Goal: Contribute content: Add original content to the website for others to see

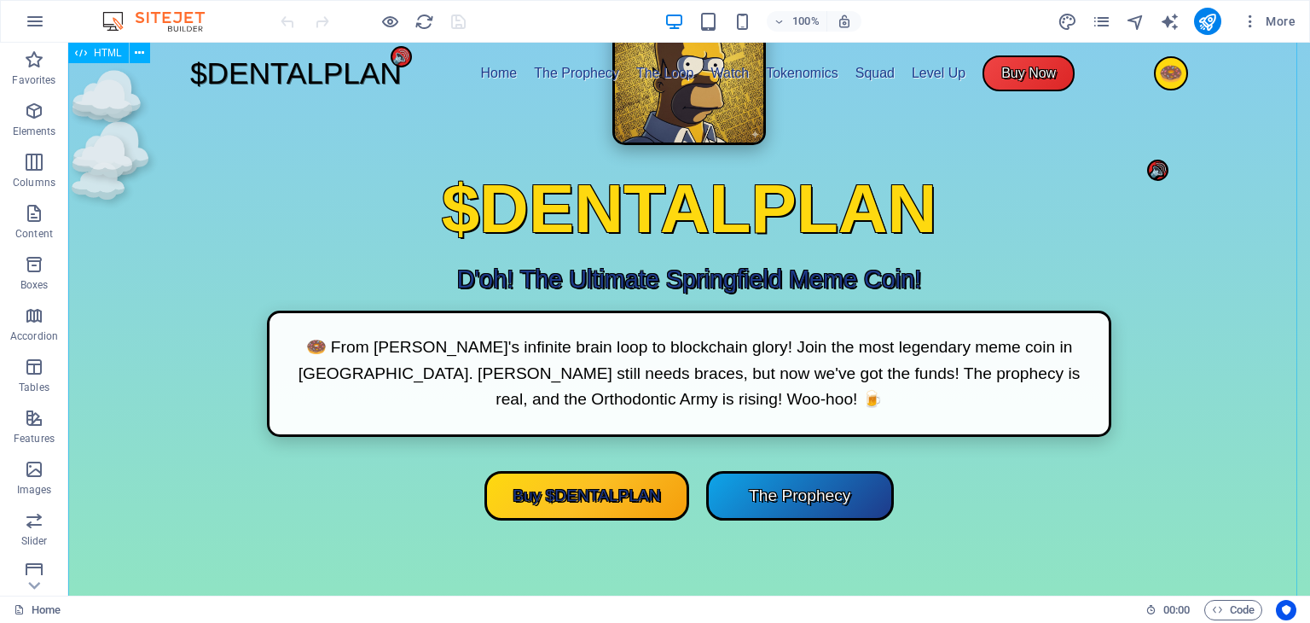
scroll to position [183, 0]
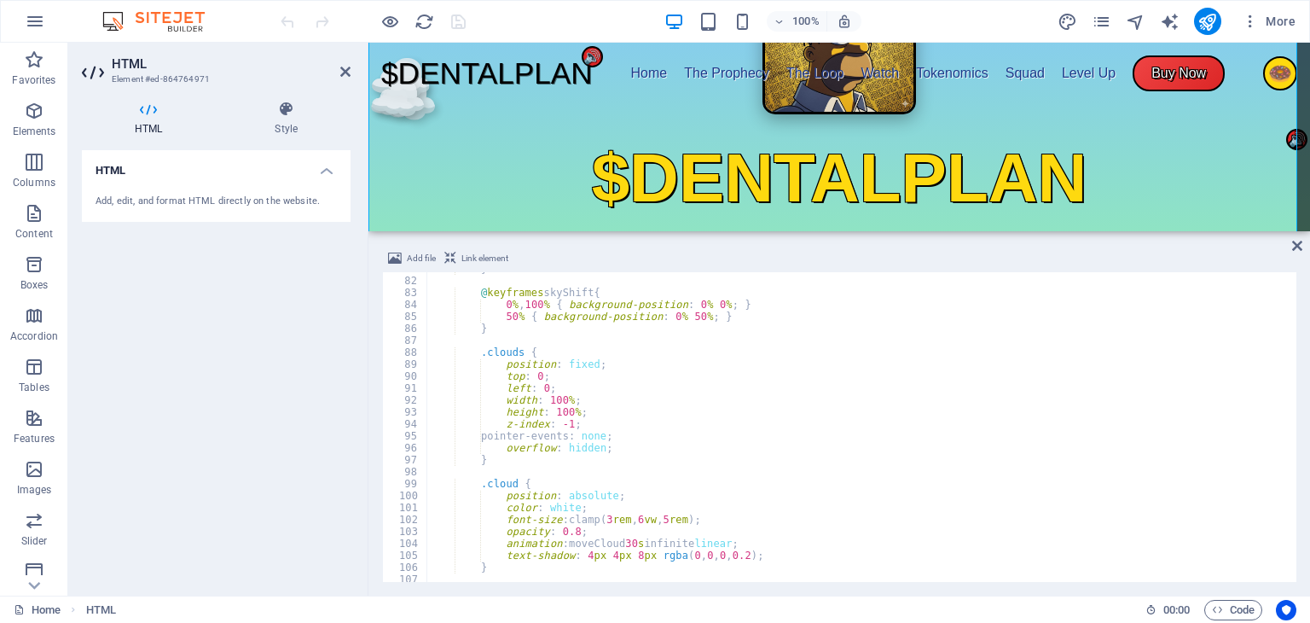
scroll to position [965, 0]
type textarea "width: 100%;"
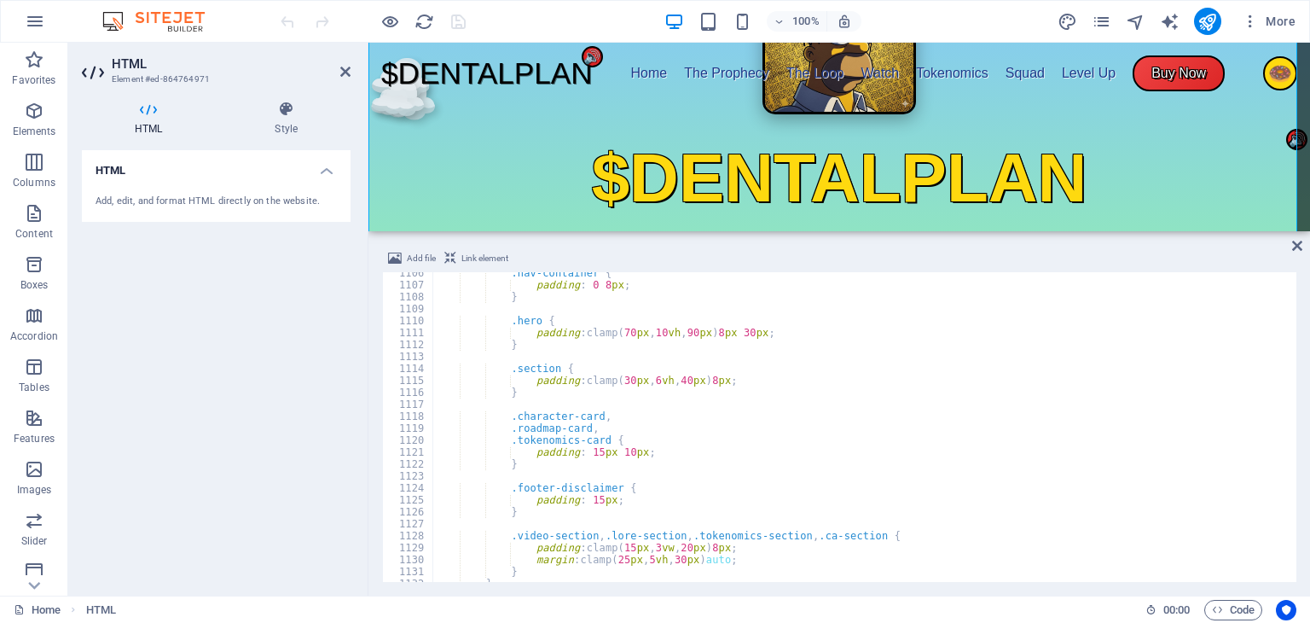
scroll to position [13203, 0]
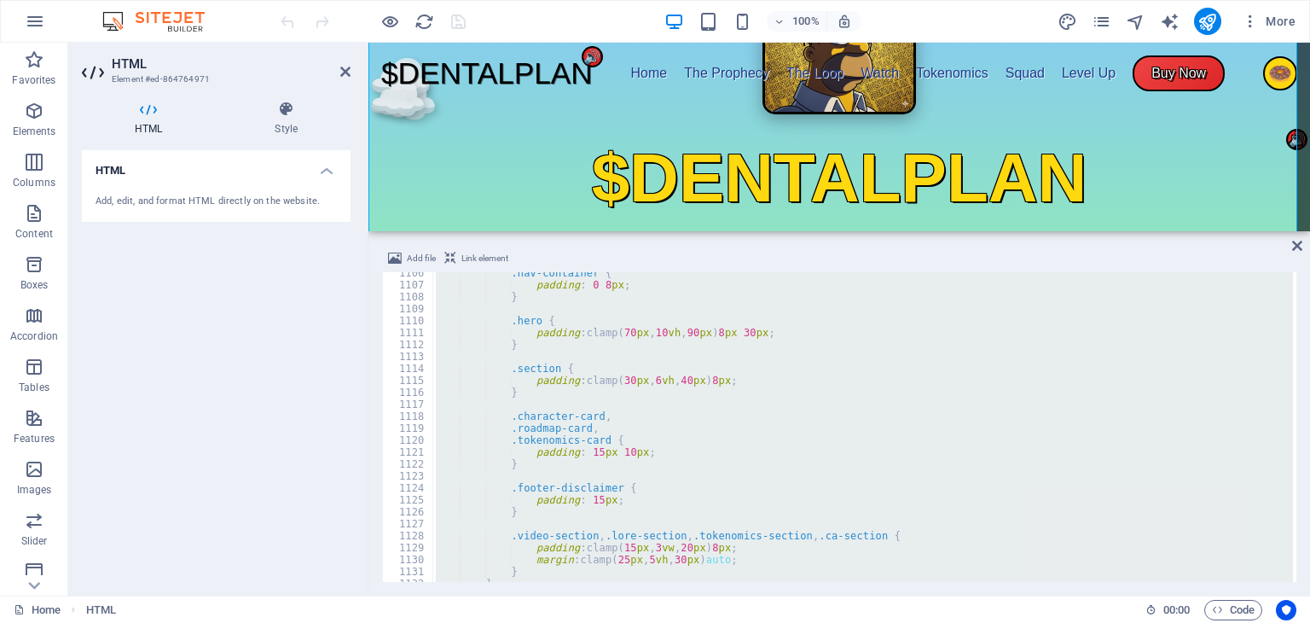
paste textarea
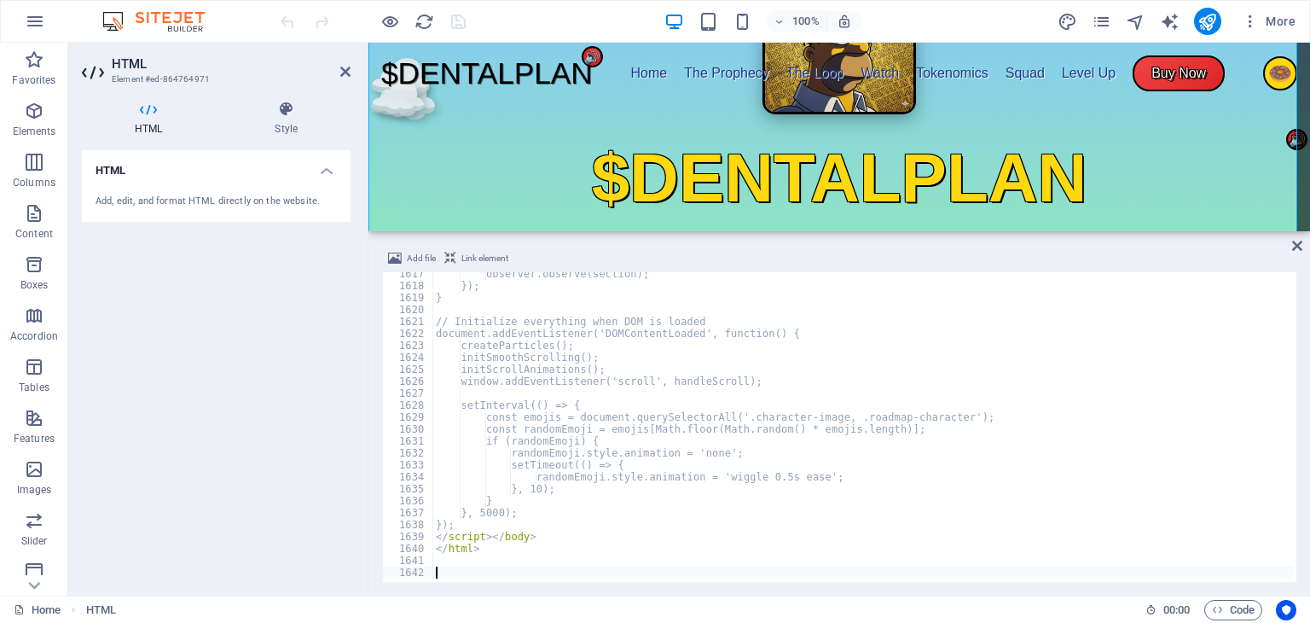
scroll to position [19304, 0]
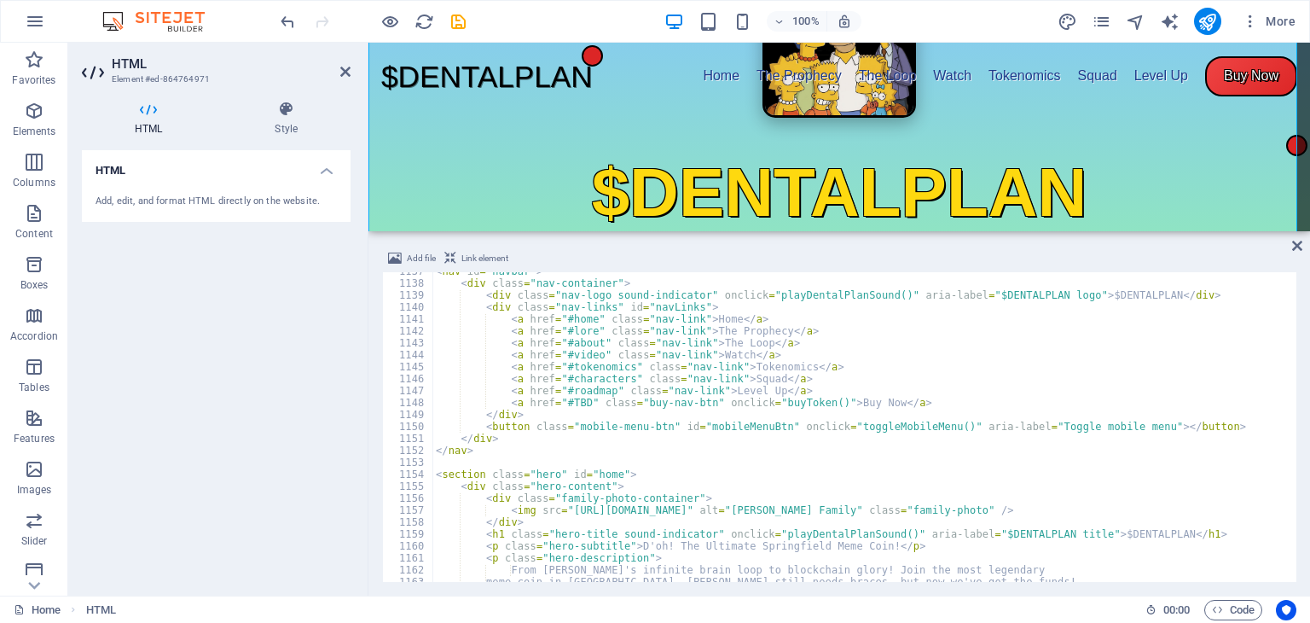
scroll to position [13575, 0]
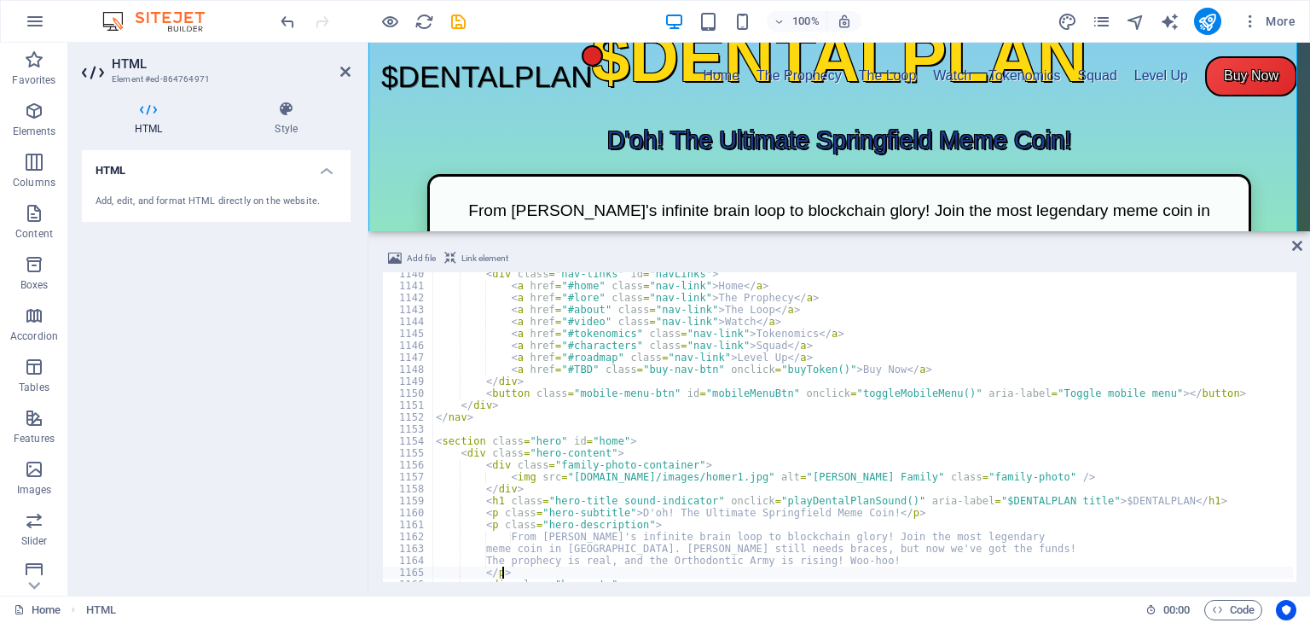
scroll to position [0, 7]
type textarea "<section class="hero" id="home">"
type textarea "<nav id="navbar">"
type textarea "<div class="particles" id="particles"></div>"
type textarea "<div class="clouds">"
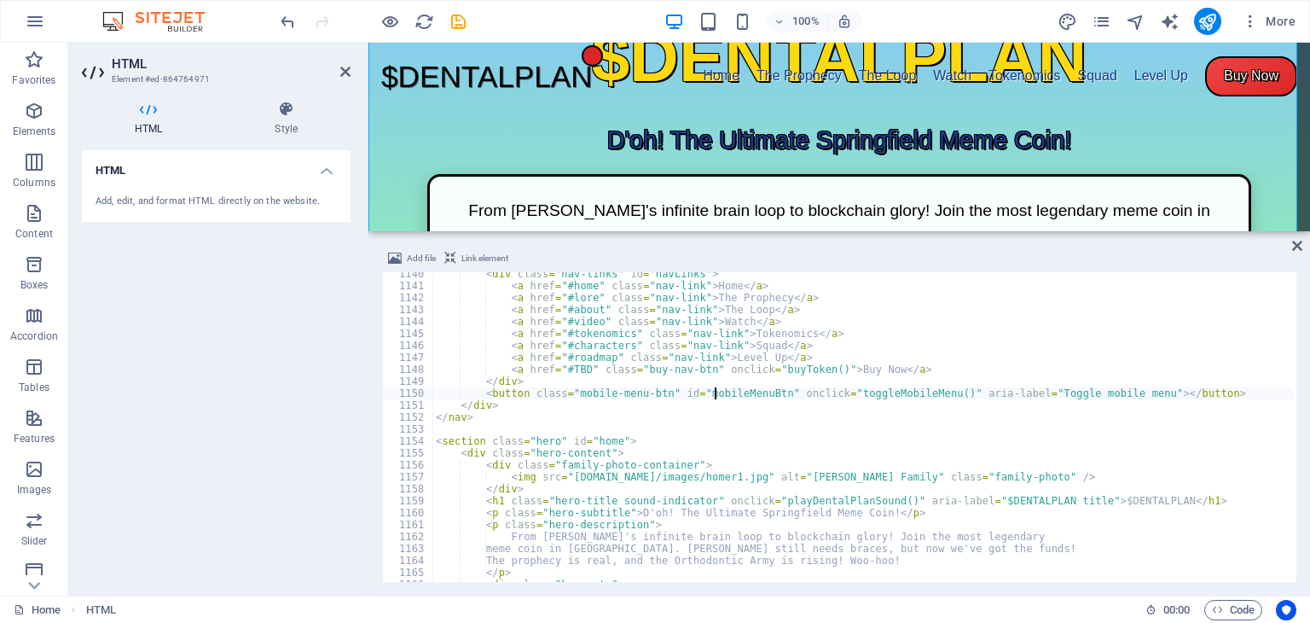
type textarea "<body>"
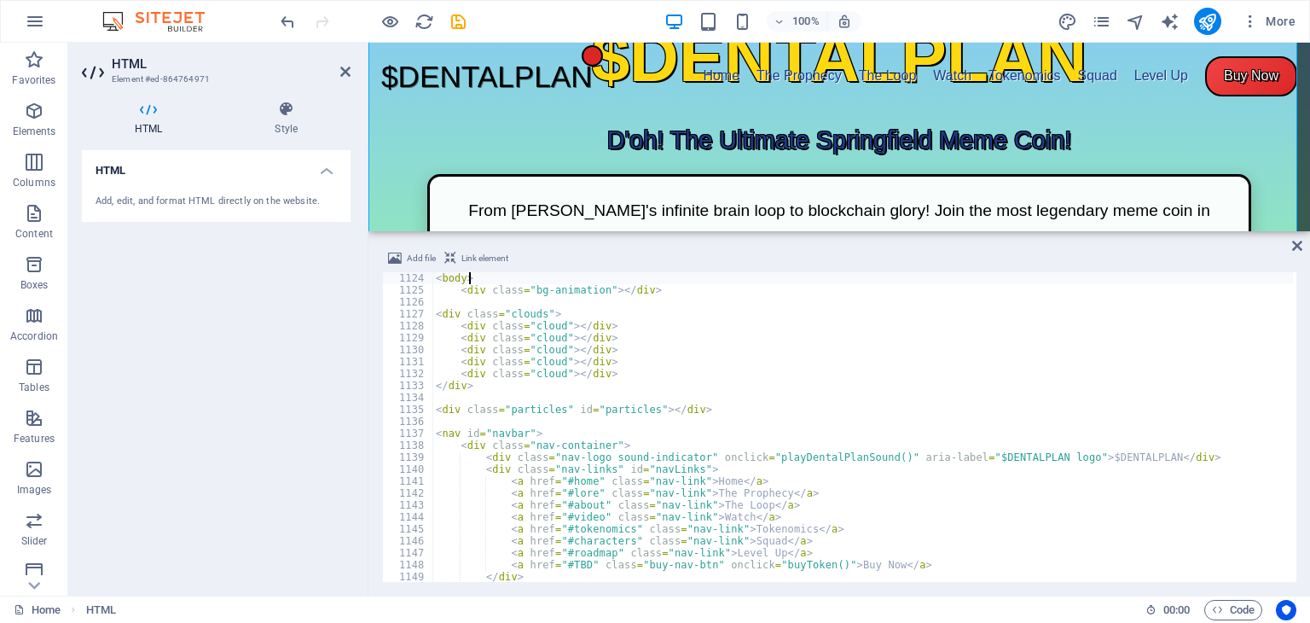
scroll to position [13413, 0]
click at [1206, 20] on icon "publish" at bounding box center [1208, 22] width 20 height 20
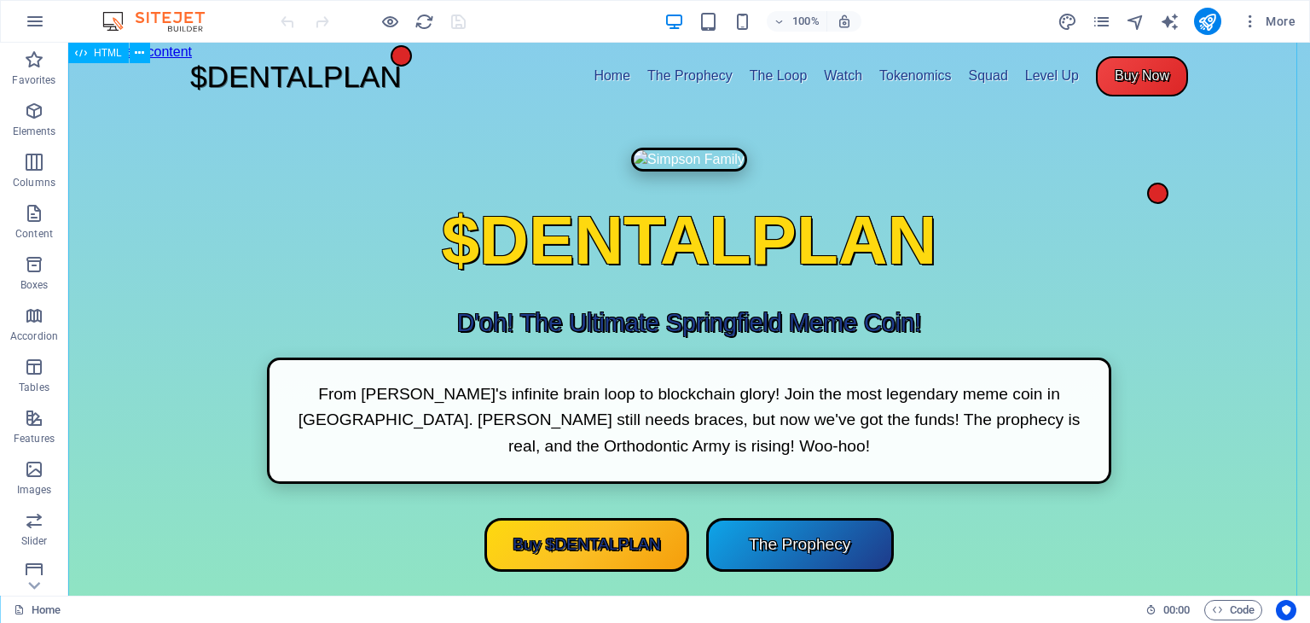
scroll to position [596, 0]
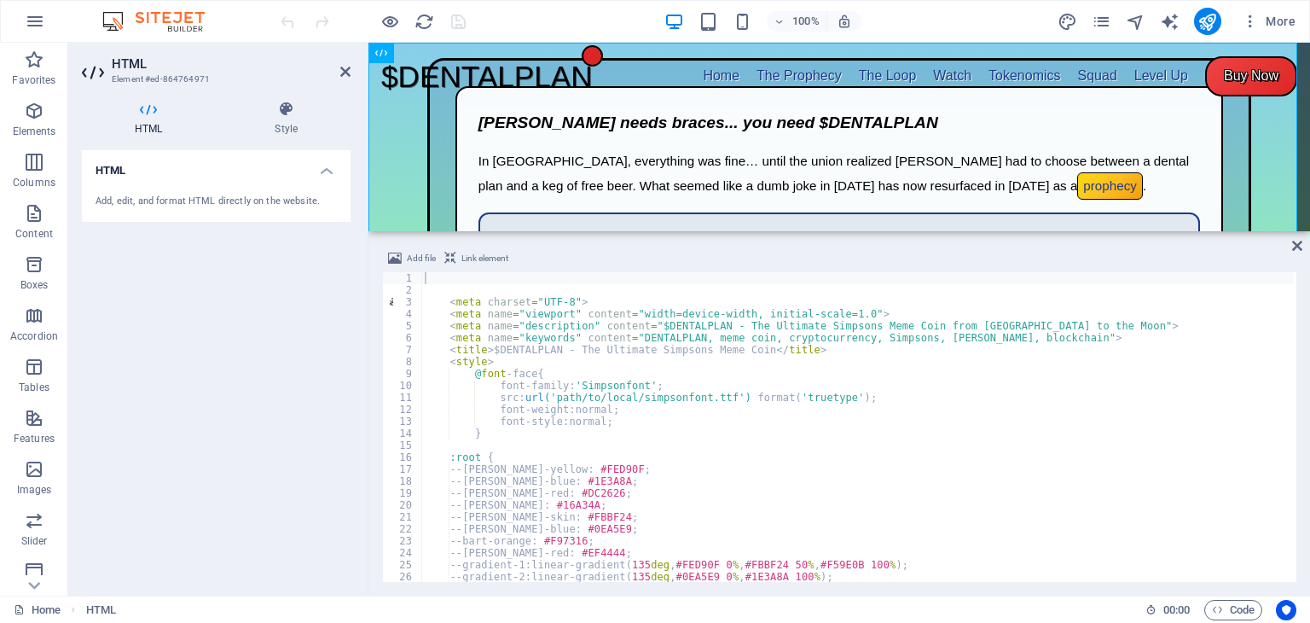
scroll to position [0, 0]
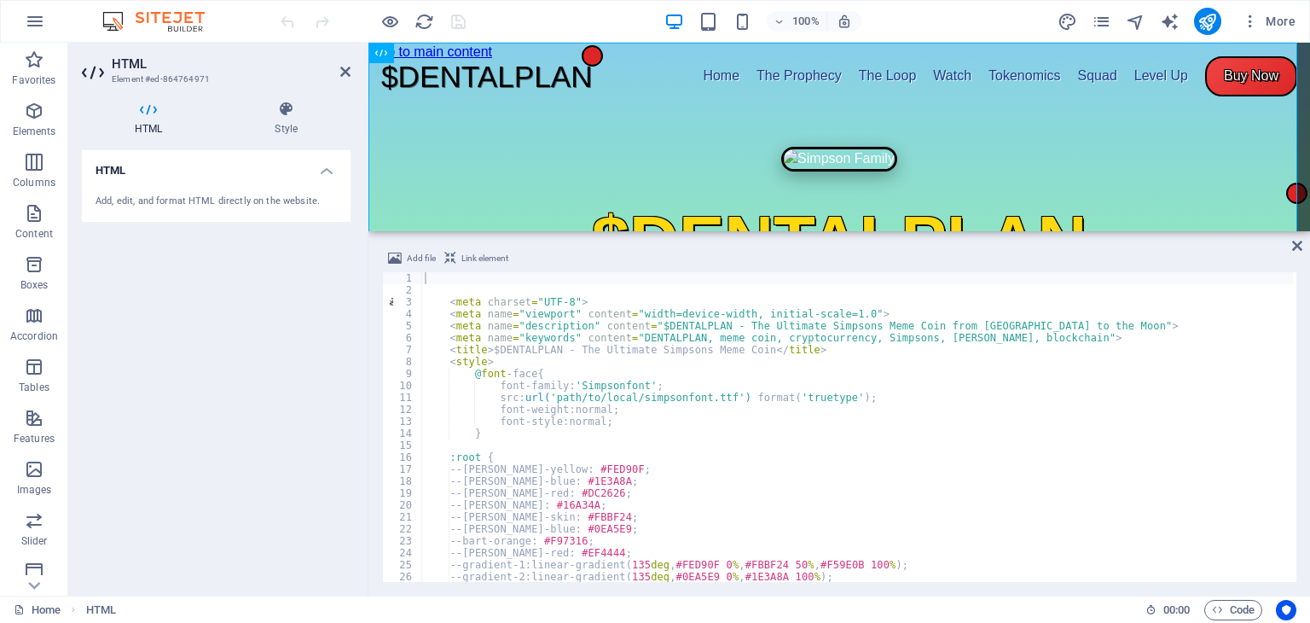
drag, startPoint x: 1306, startPoint y: 77, endPoint x: 1676, endPoint y: 73, distance: 369.4
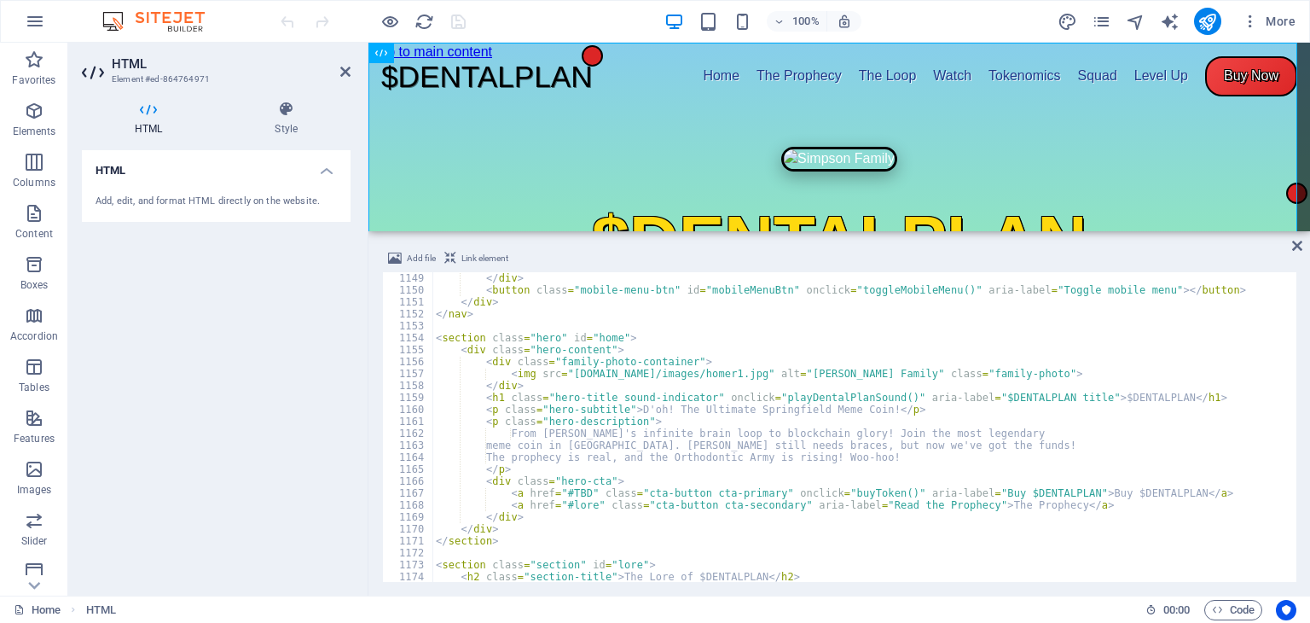
scroll to position [13711, 0]
type textarea "<img src="[URL][DOMAIN_NAME]" alt="[PERSON_NAME] Family" class="family-photo">"
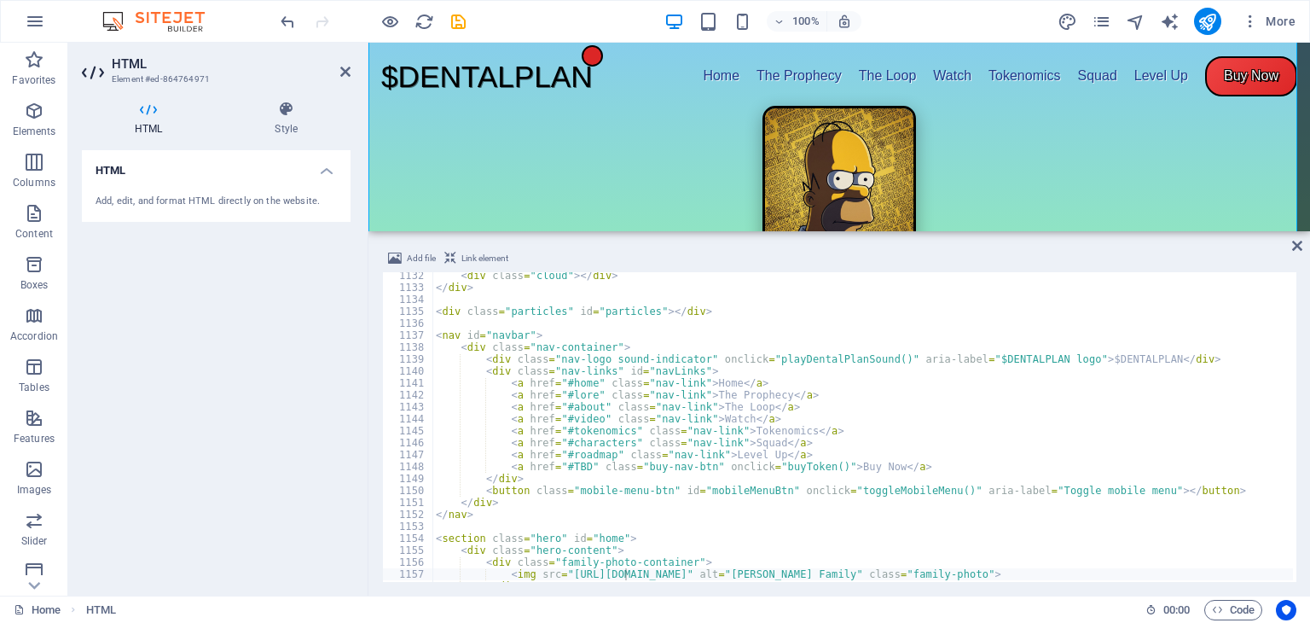
scroll to position [13511, 0]
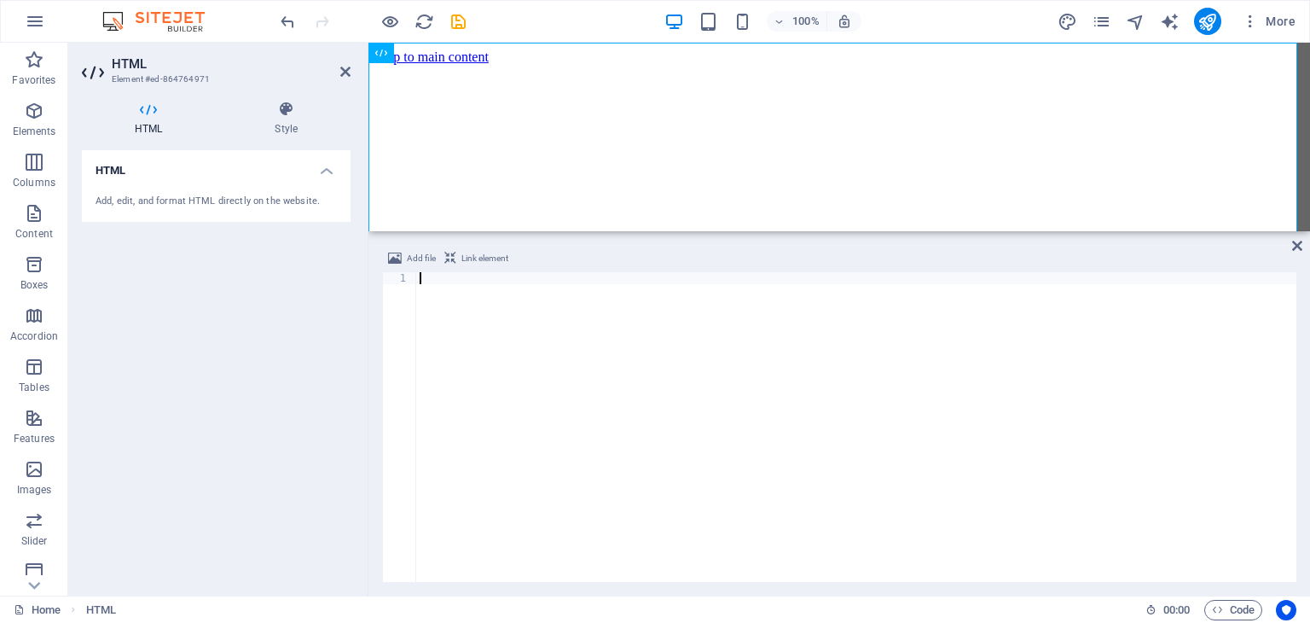
scroll to position [0, 0]
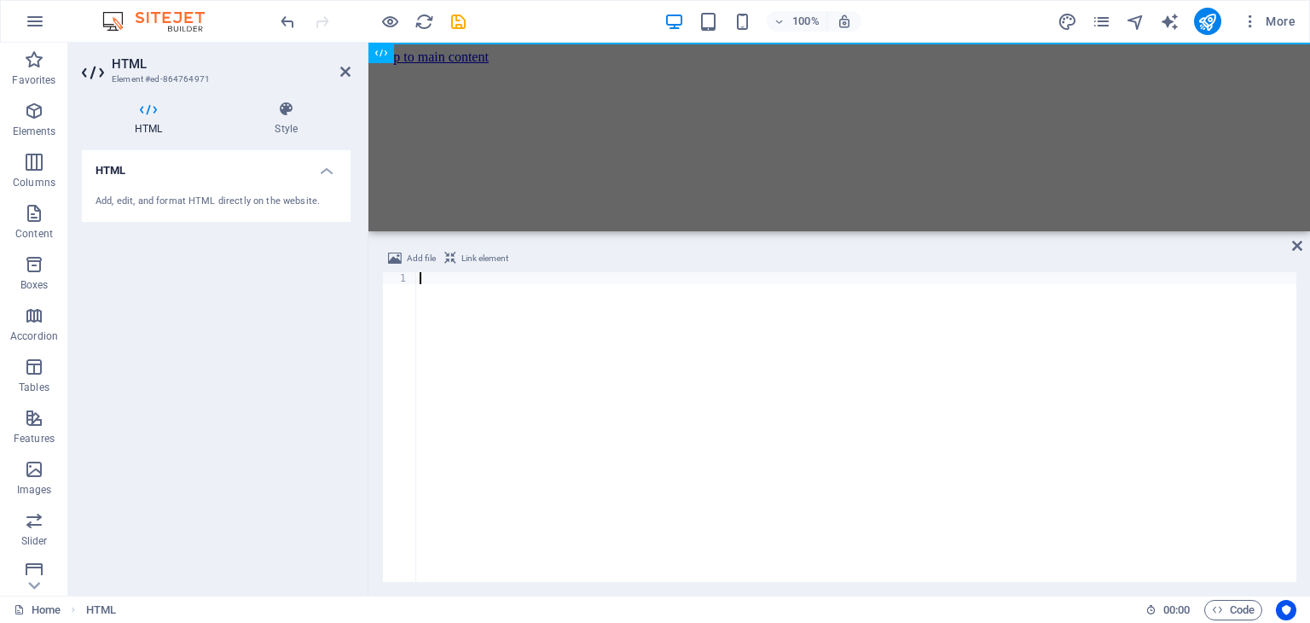
click at [836, 526] on div at bounding box center [856, 439] width 880 height 334
paste textarea "</html>"
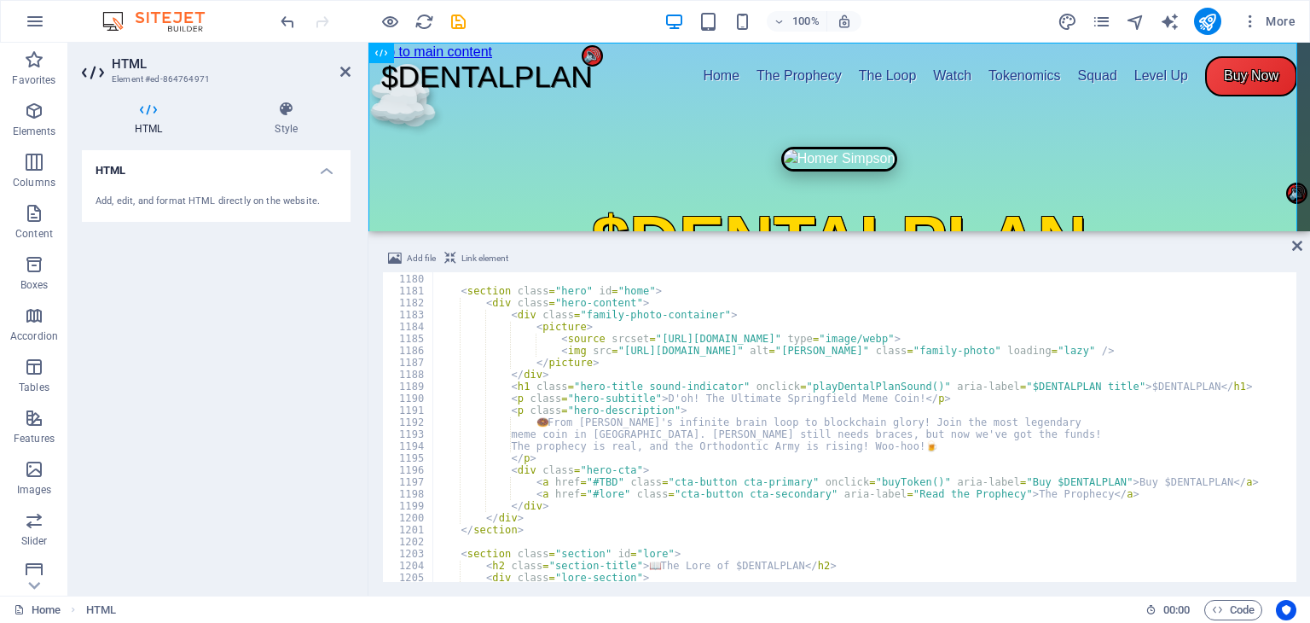
scroll to position [14080, 0]
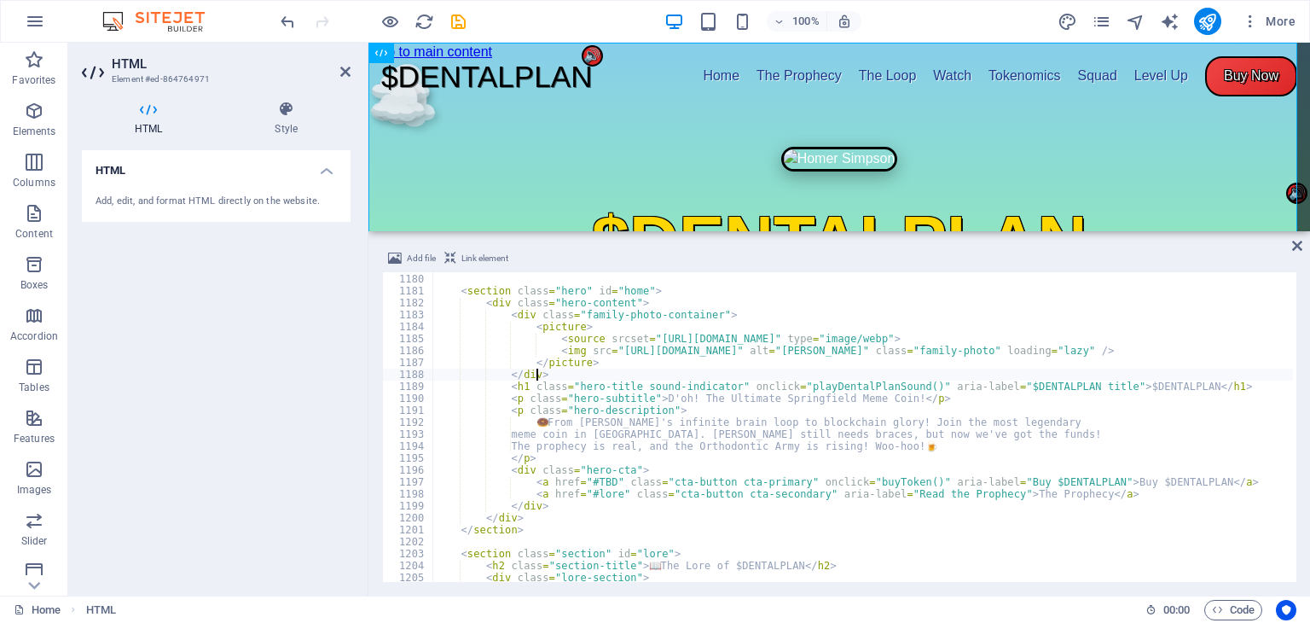
scroll to position [0, 10]
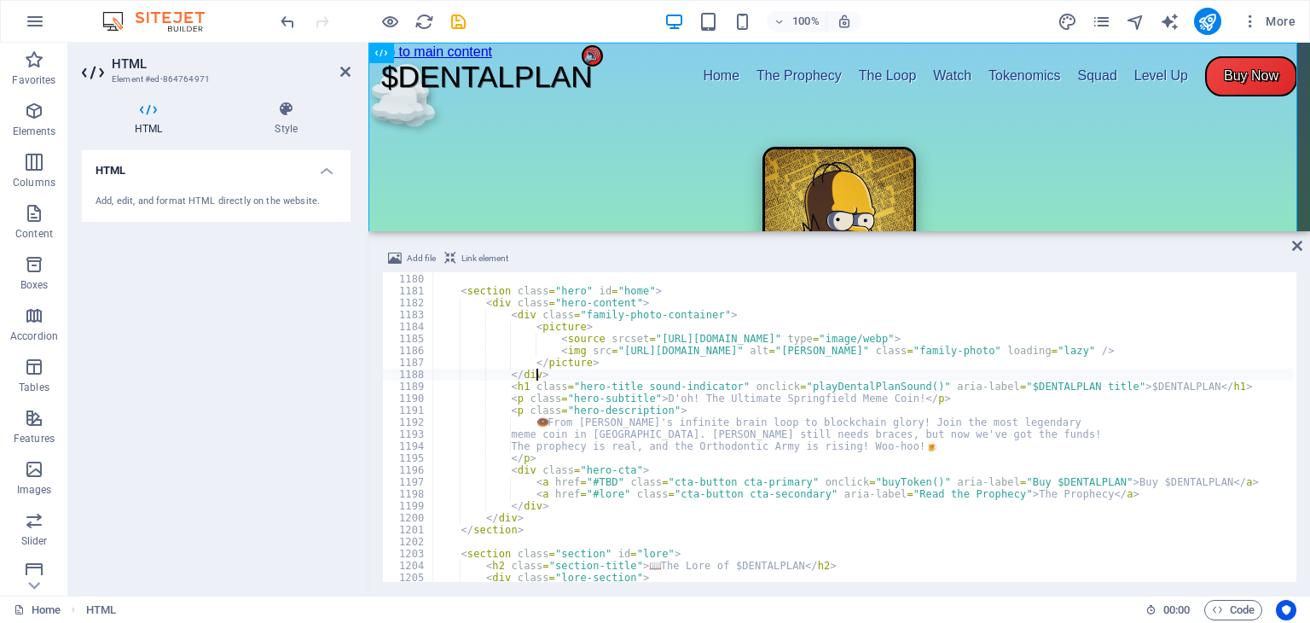
type textarea "</div>"
click at [293, 25] on icon "undo" at bounding box center [288, 22] width 20 height 20
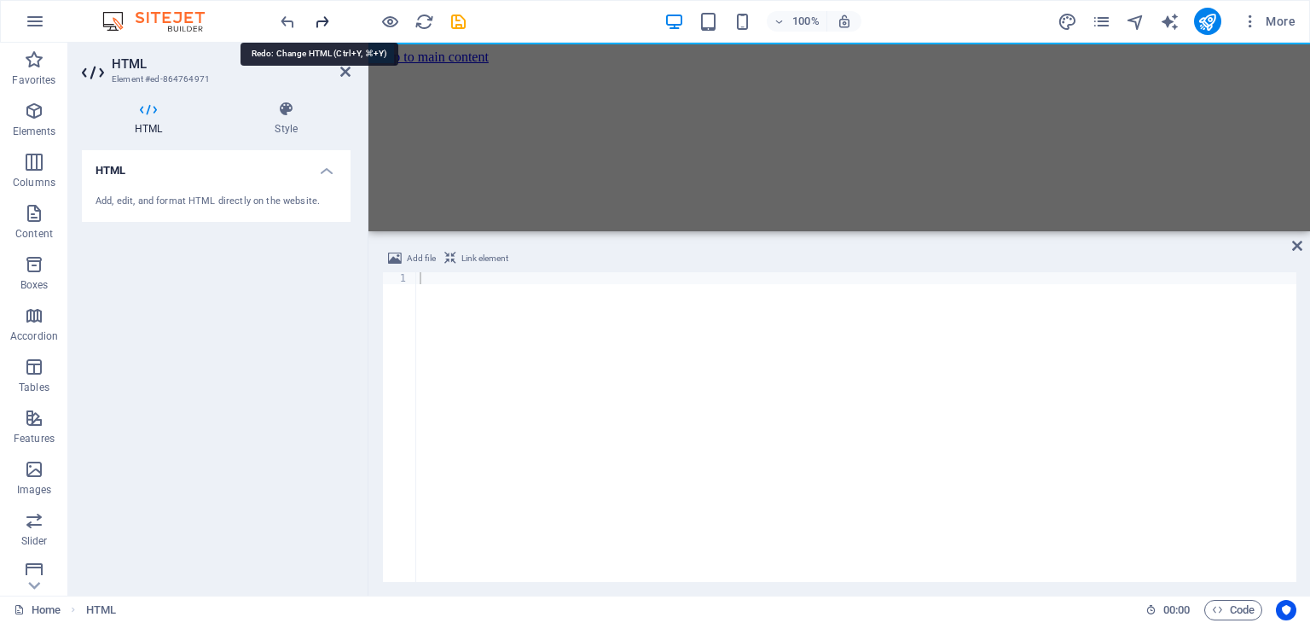
click at [318, 18] on icon "redo" at bounding box center [322, 22] width 20 height 20
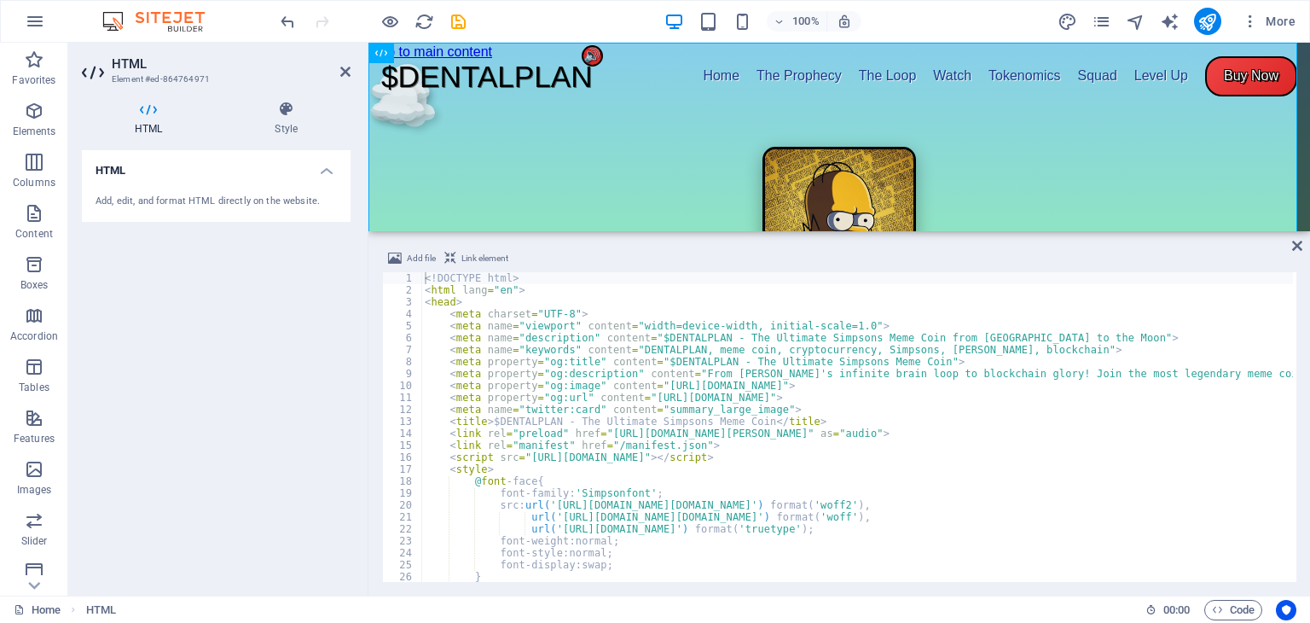
scroll to position [0, 0]
click at [1210, 20] on icon "publish" at bounding box center [1208, 22] width 20 height 20
